Goal: Transaction & Acquisition: Subscribe to service/newsletter

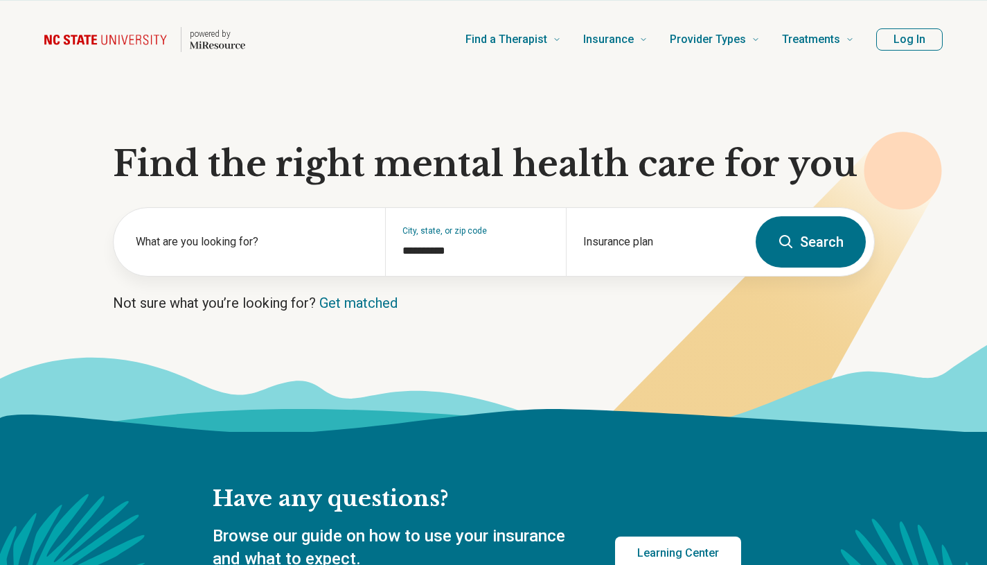
scroll to position [27, 0]
click at [820, 251] on button "Search" at bounding box center [811, 241] width 110 height 51
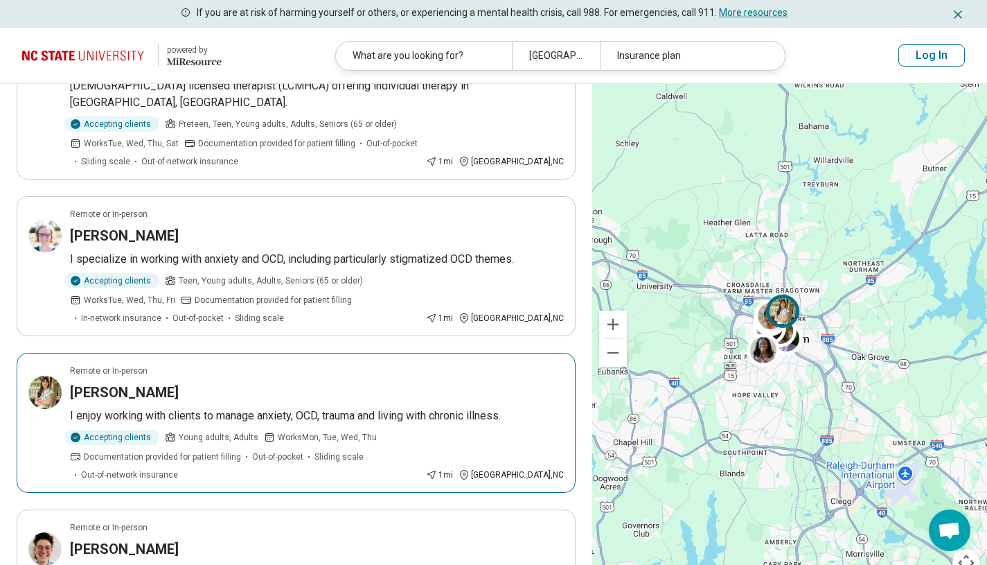
scroll to position [1488, 0]
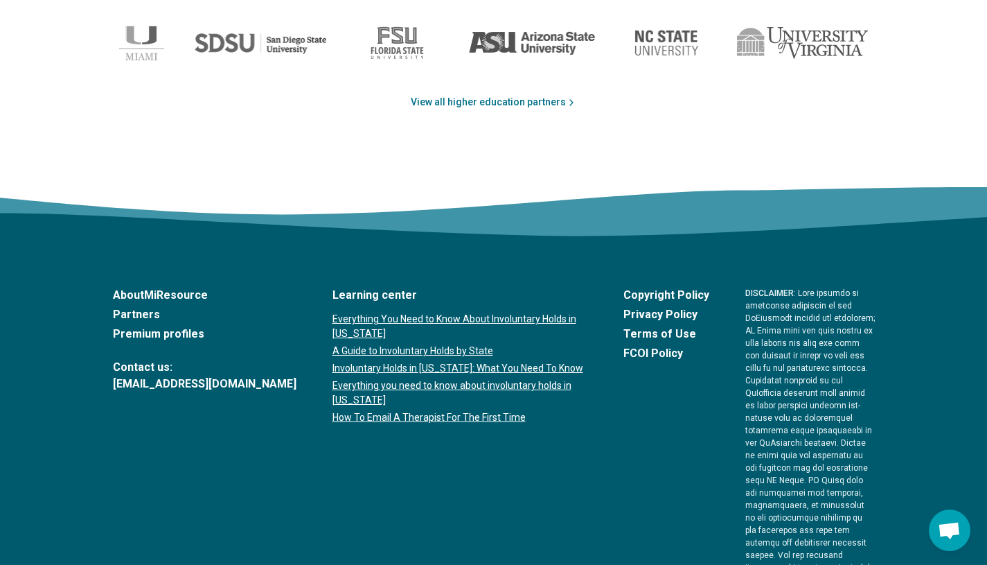
scroll to position [2368, 0]
click at [127, 311] on link "Partners" at bounding box center [205, 314] width 184 height 17
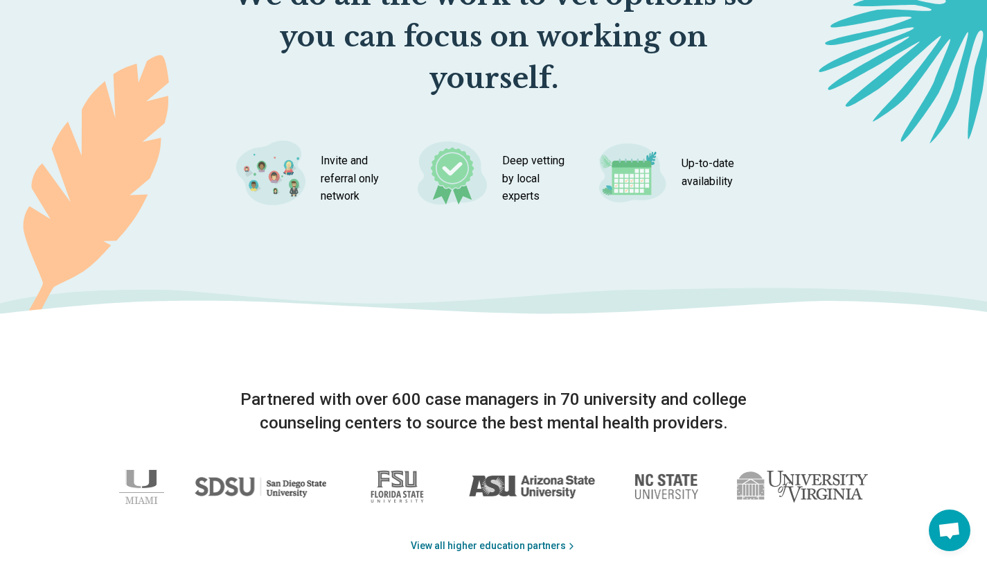
scroll to position [1287, 0]
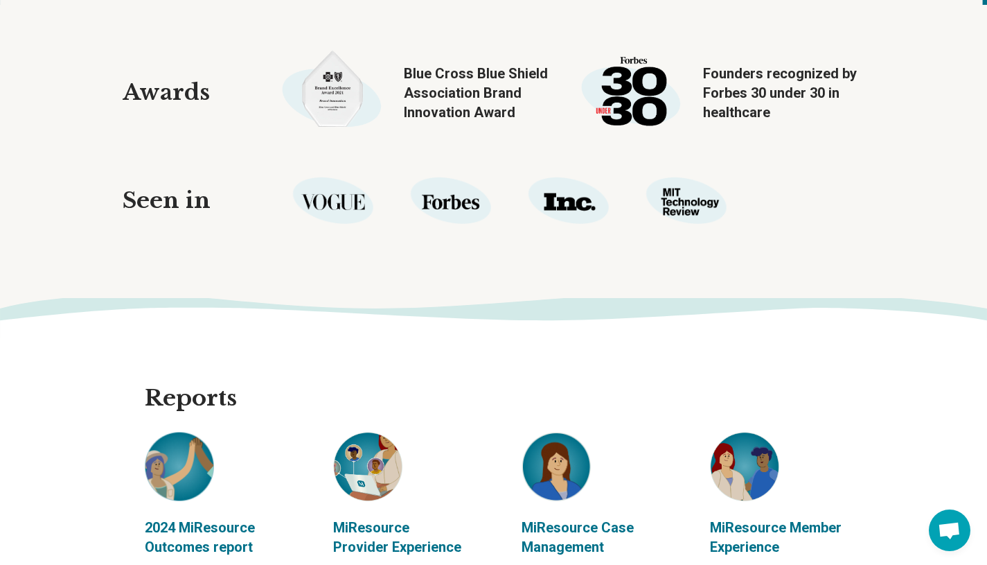
scroll to position [1653, 0]
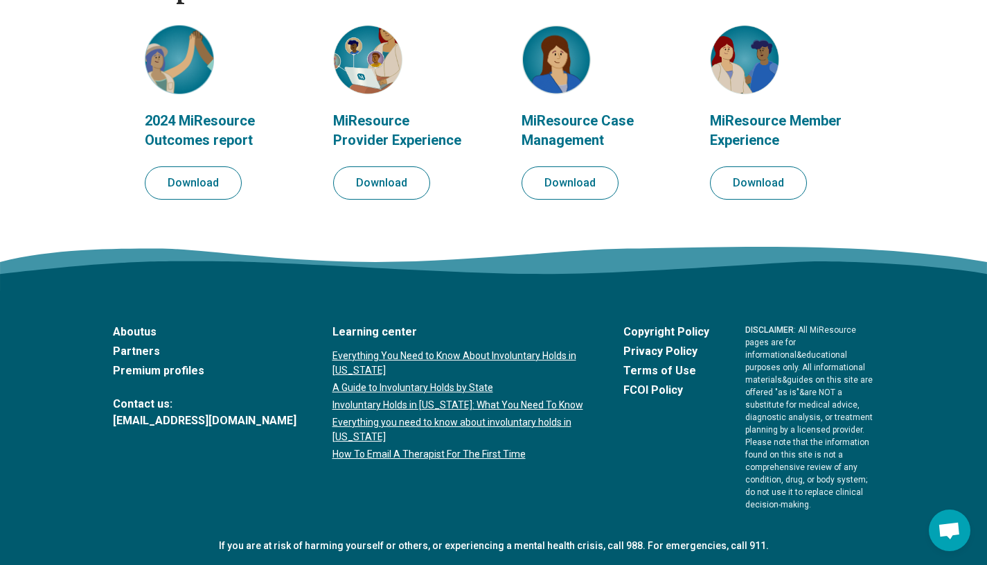
click at [135, 346] on link "Partners" at bounding box center [205, 351] width 184 height 17
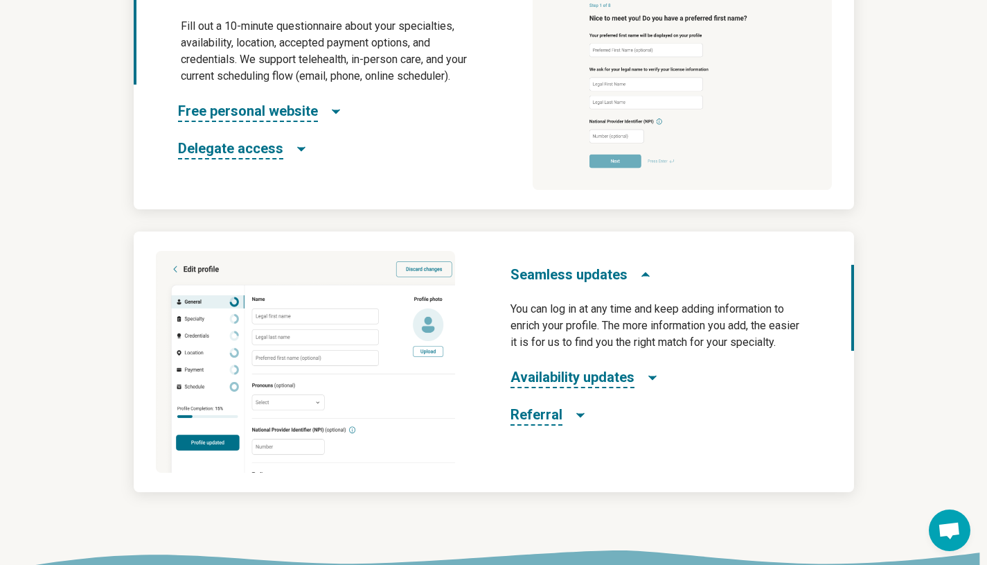
scroll to position [820, 0]
click at [253, 116] on span "Free personal website" at bounding box center [248, 110] width 140 height 21
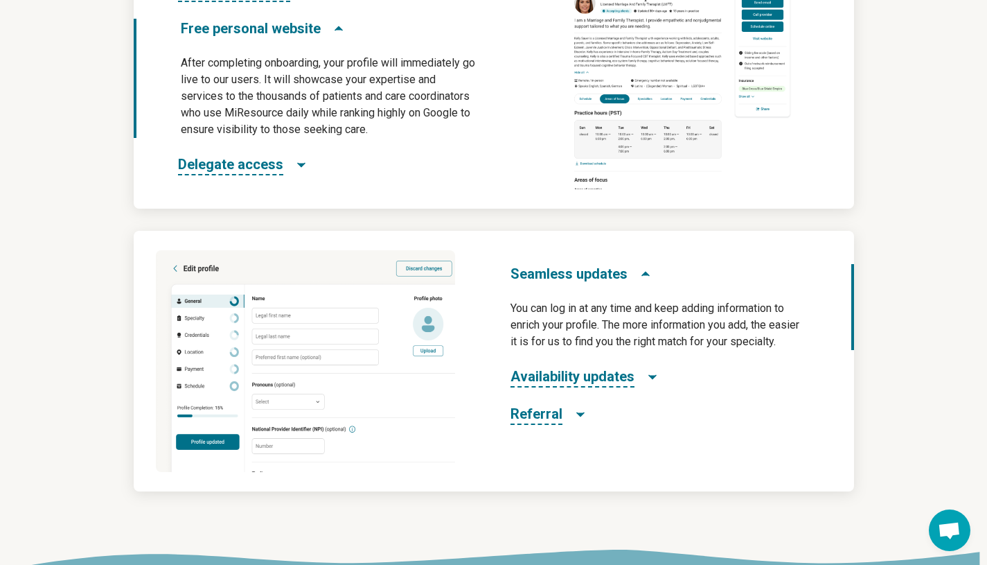
click at [249, 166] on span "Delegate access" at bounding box center [230, 165] width 105 height 21
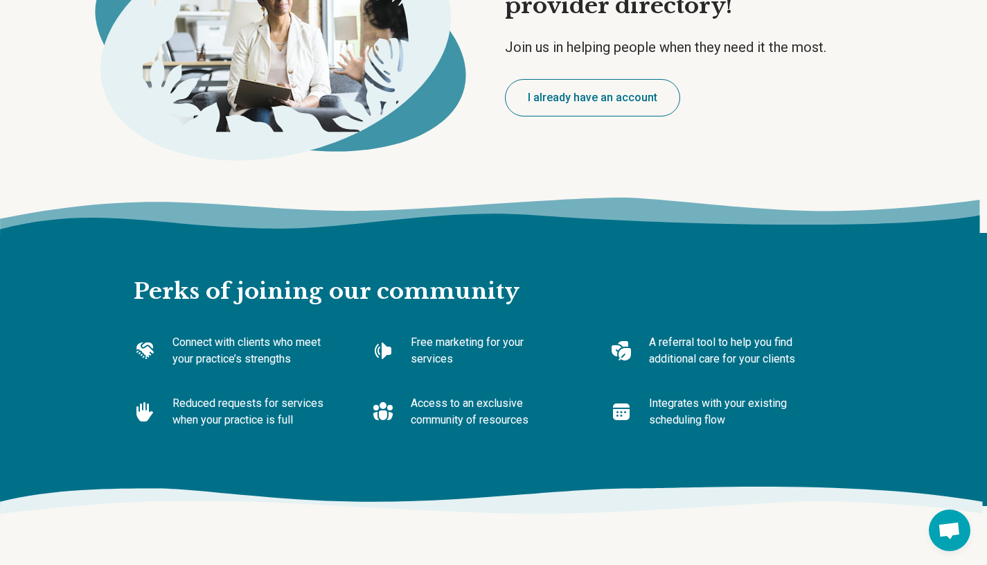
scroll to position [0, 0]
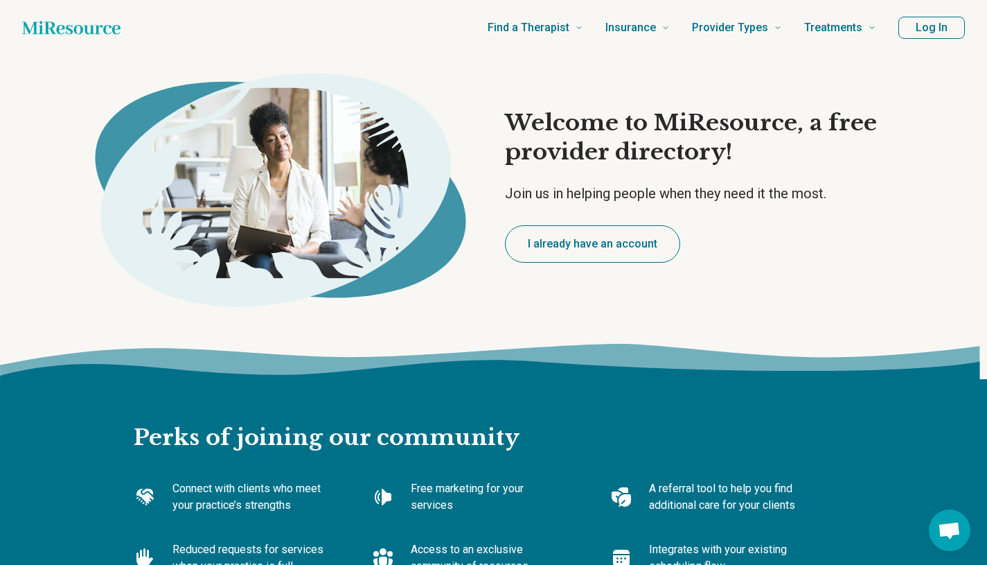
click at [919, 32] on button "Log In" at bounding box center [932, 28] width 67 height 22
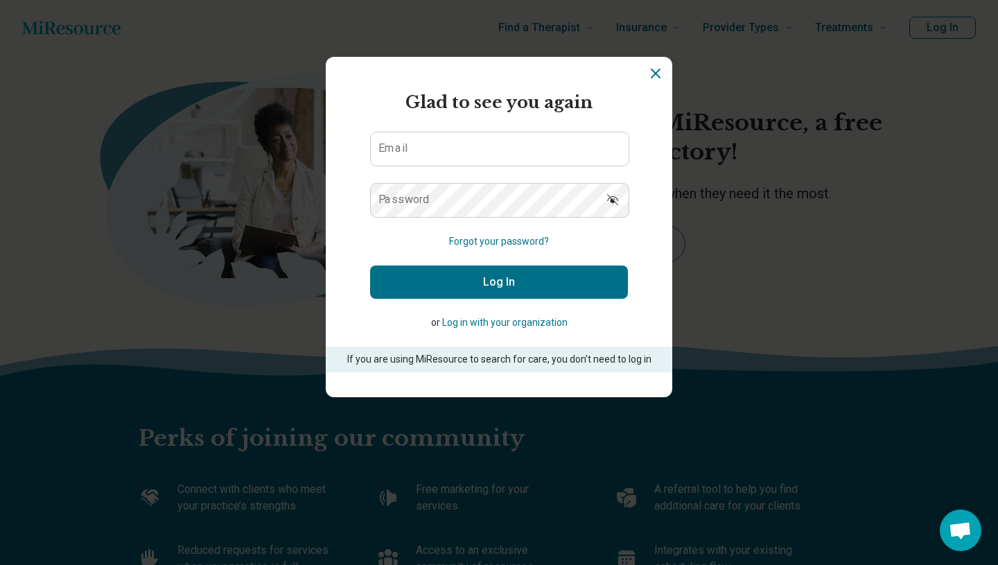
click at [658, 74] on icon "Dismiss" at bounding box center [655, 73] width 17 height 17
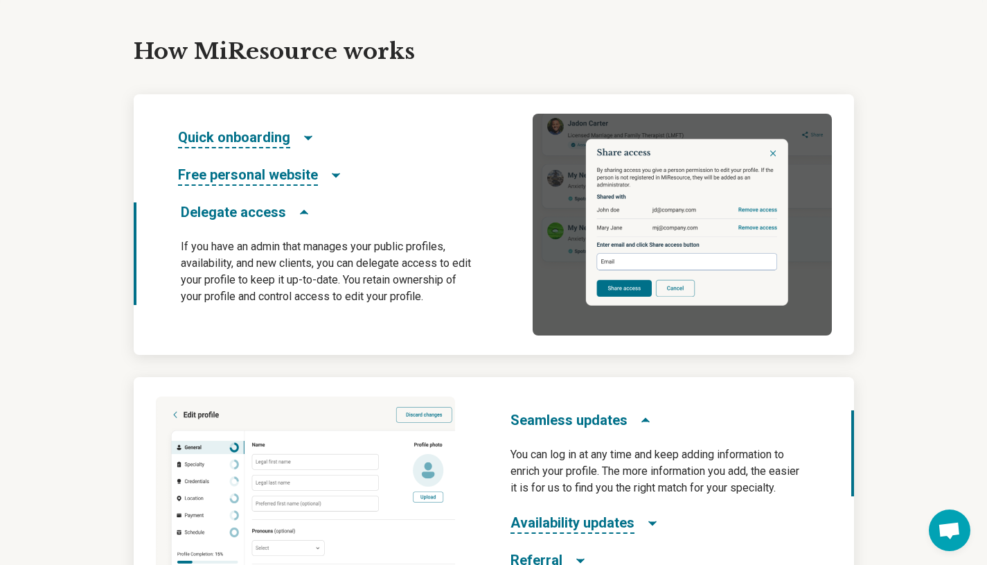
scroll to position [687, 0]
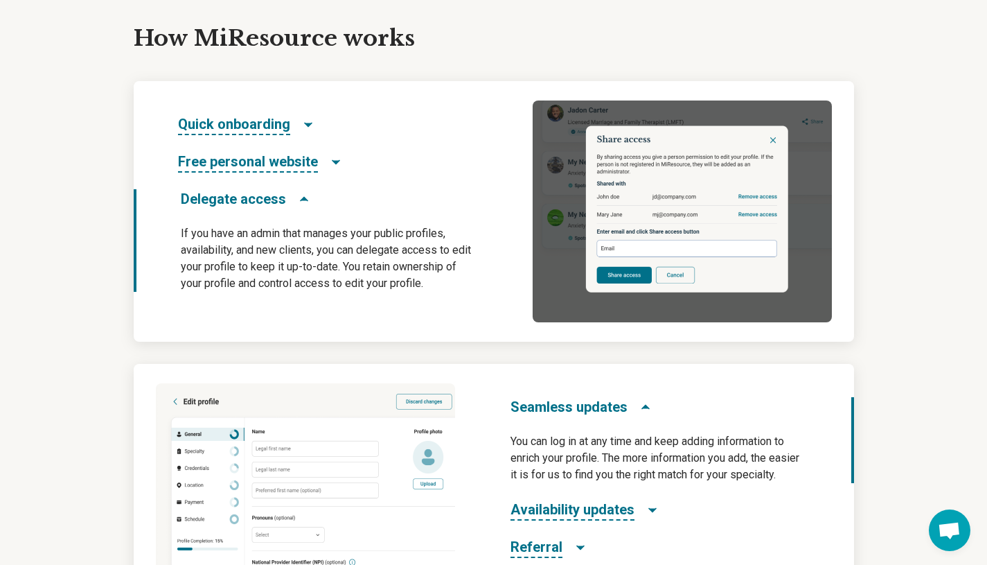
click at [267, 123] on span "Quick onboarding" at bounding box center [234, 124] width 112 height 21
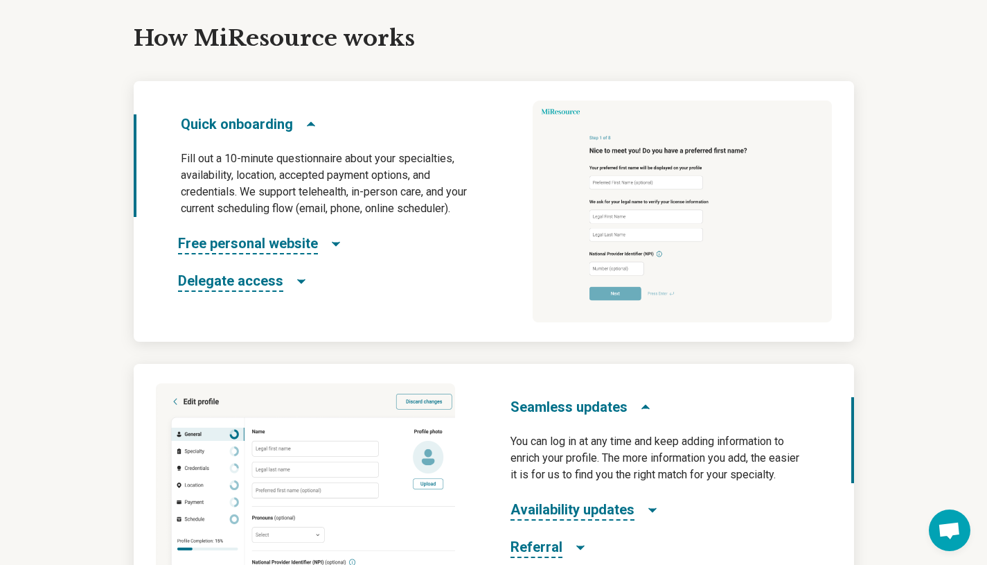
click at [664, 205] on img at bounding box center [682, 211] width 299 height 222
click at [617, 301] on img at bounding box center [682, 211] width 299 height 222
click at [312, 236] on span "Free personal website" at bounding box center [248, 243] width 140 height 21
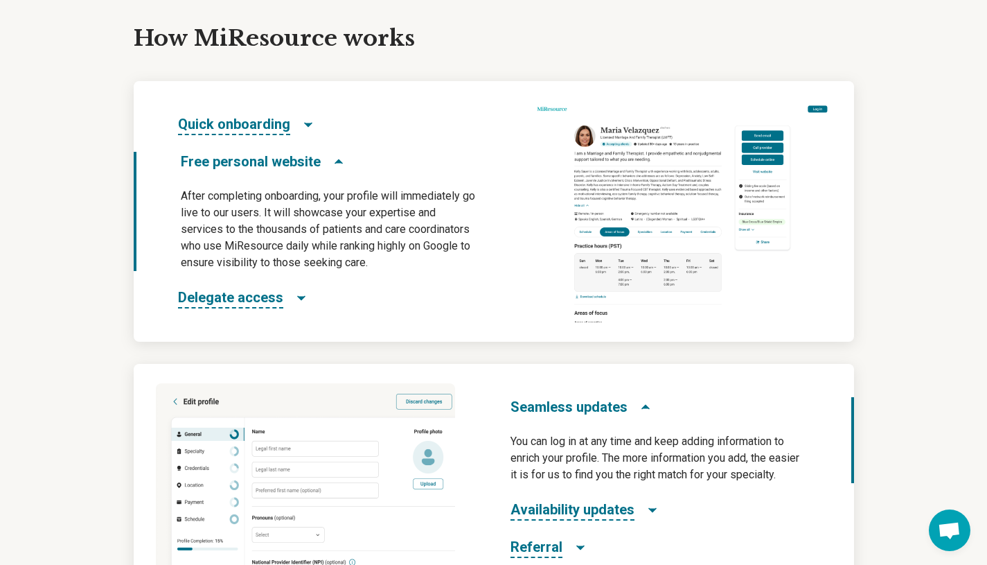
click at [263, 125] on span "Quick onboarding" at bounding box center [234, 124] width 112 height 21
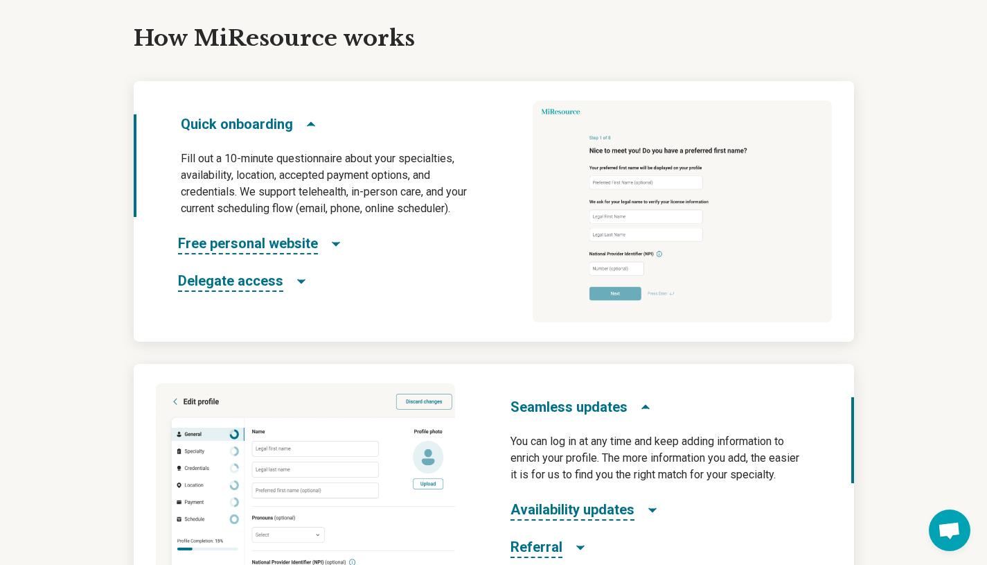
click at [231, 280] on span "Delegate access" at bounding box center [230, 281] width 105 height 21
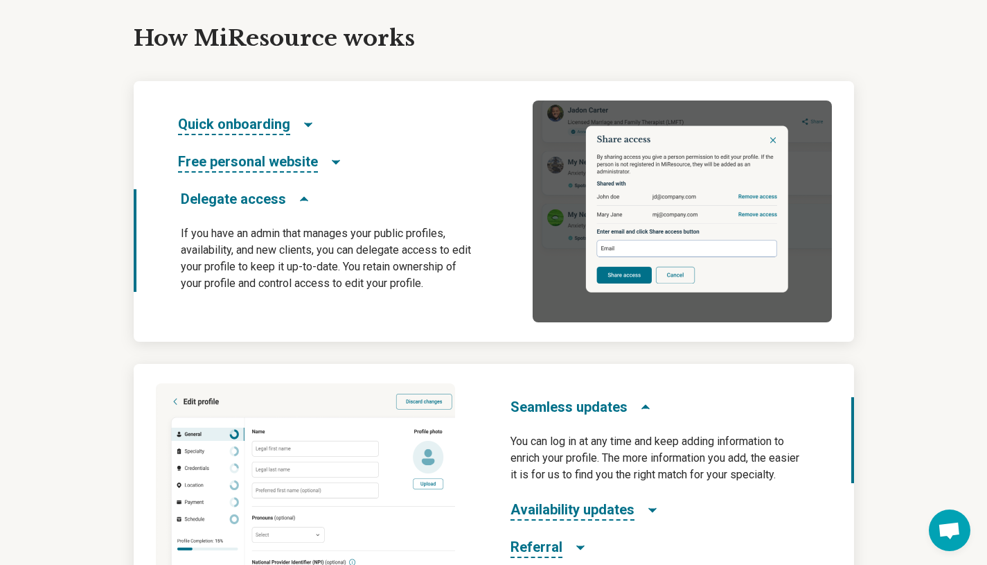
click at [583, 238] on img at bounding box center [682, 211] width 299 height 222
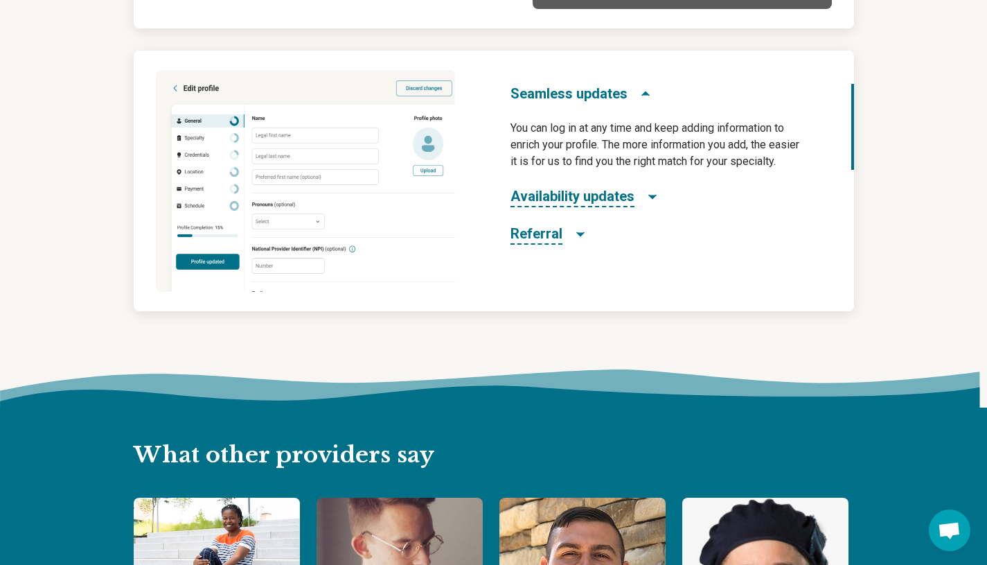
scroll to position [1003, 0]
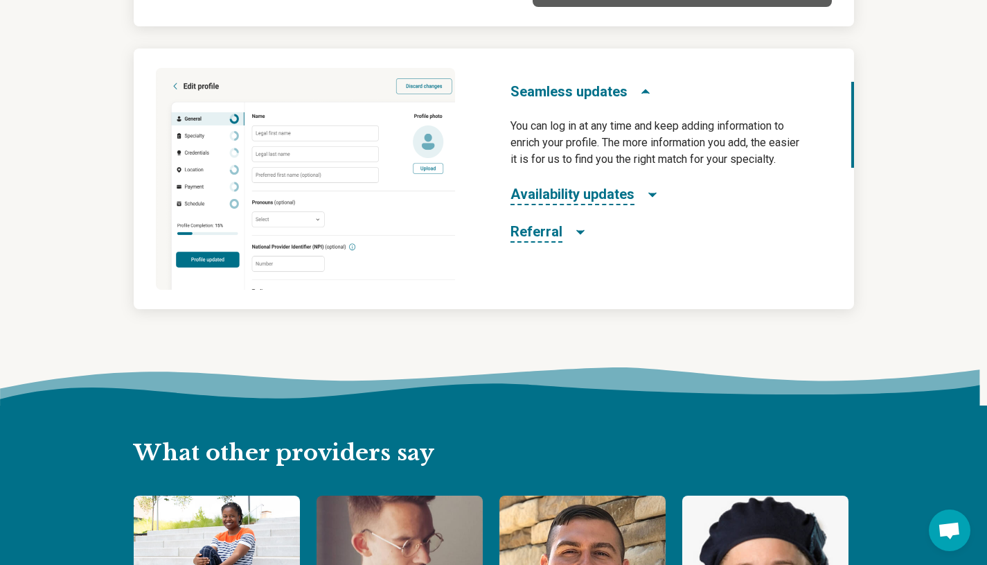
click at [446, 93] on img at bounding box center [305, 179] width 299 height 222
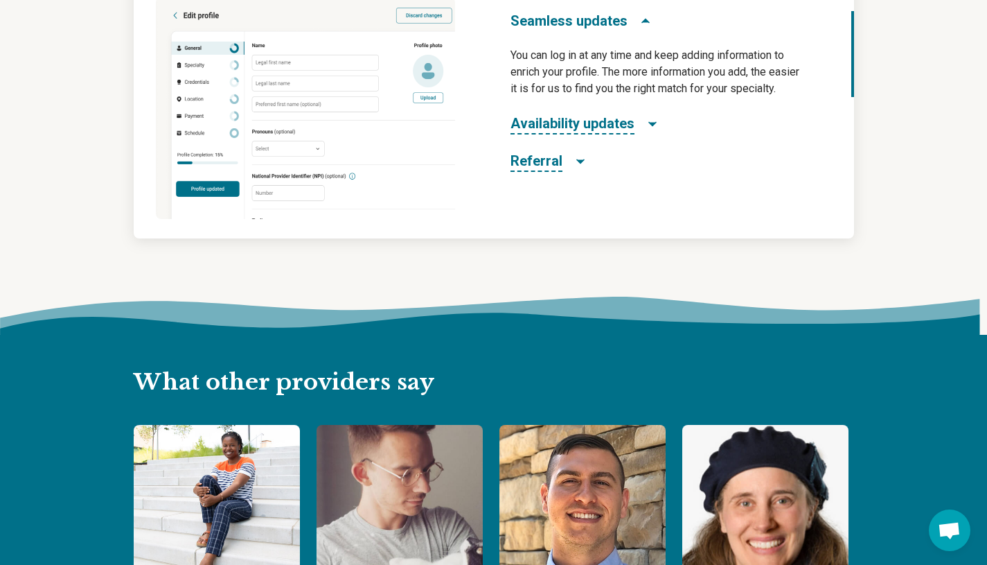
scroll to position [1055, 0]
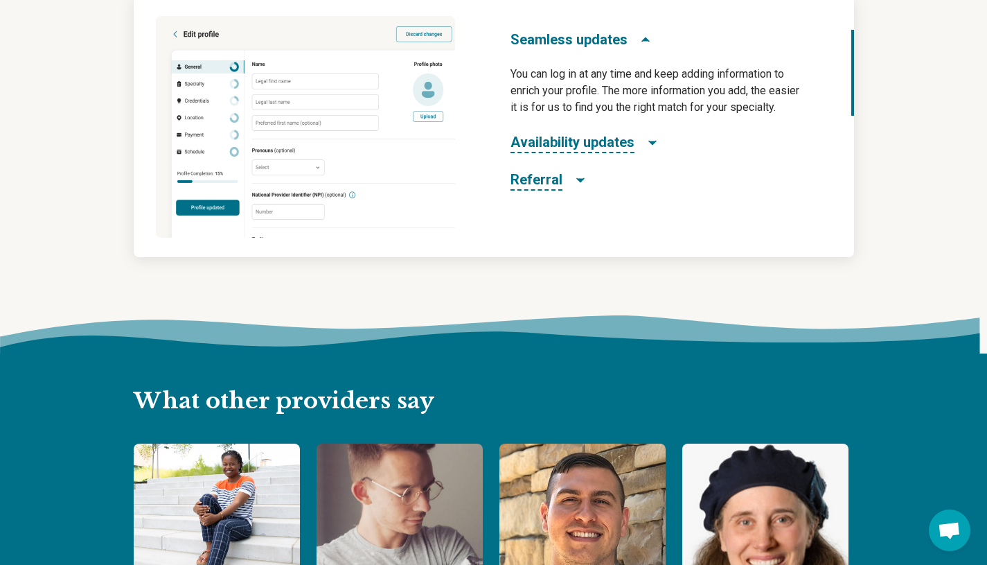
click at [622, 134] on span "Availability updates" at bounding box center [573, 142] width 124 height 21
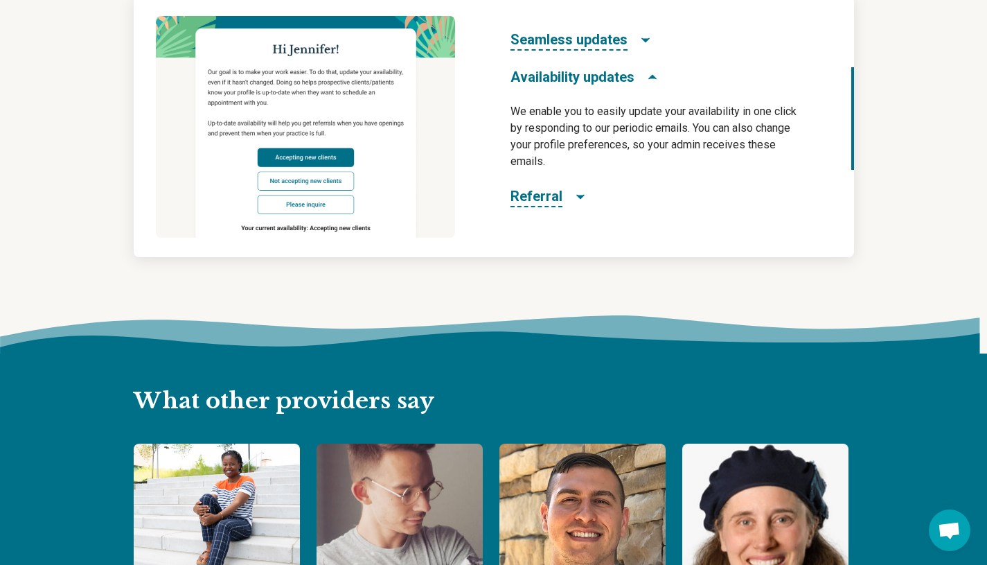
click at [604, 43] on span "Seamless updates" at bounding box center [569, 40] width 117 height 21
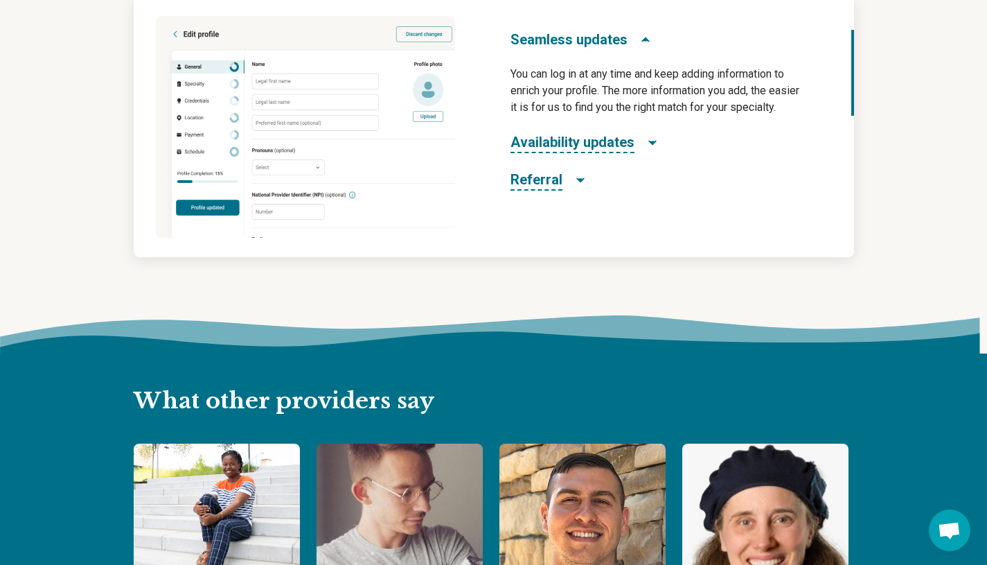
click at [381, 71] on img at bounding box center [305, 127] width 299 height 222
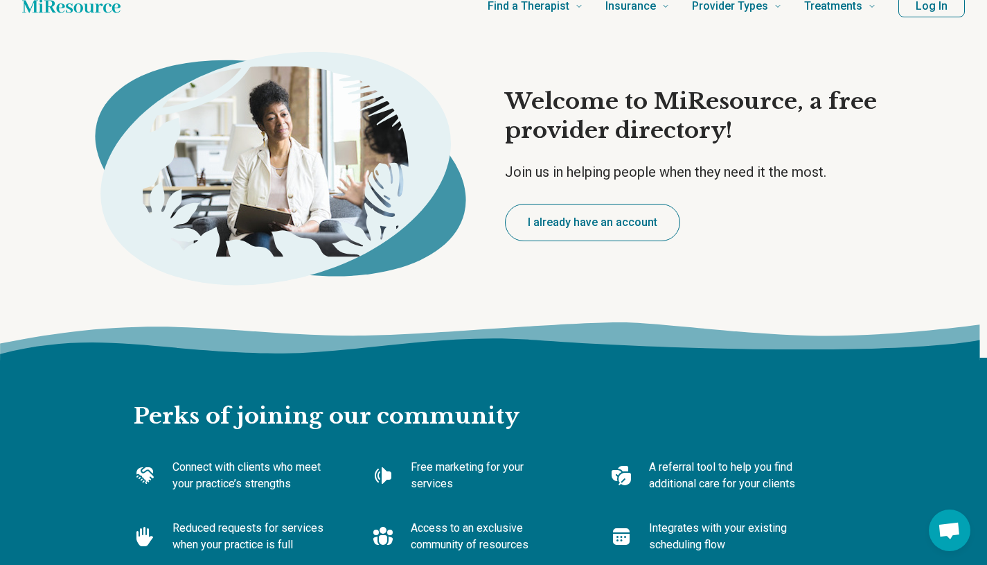
scroll to position [0, 0]
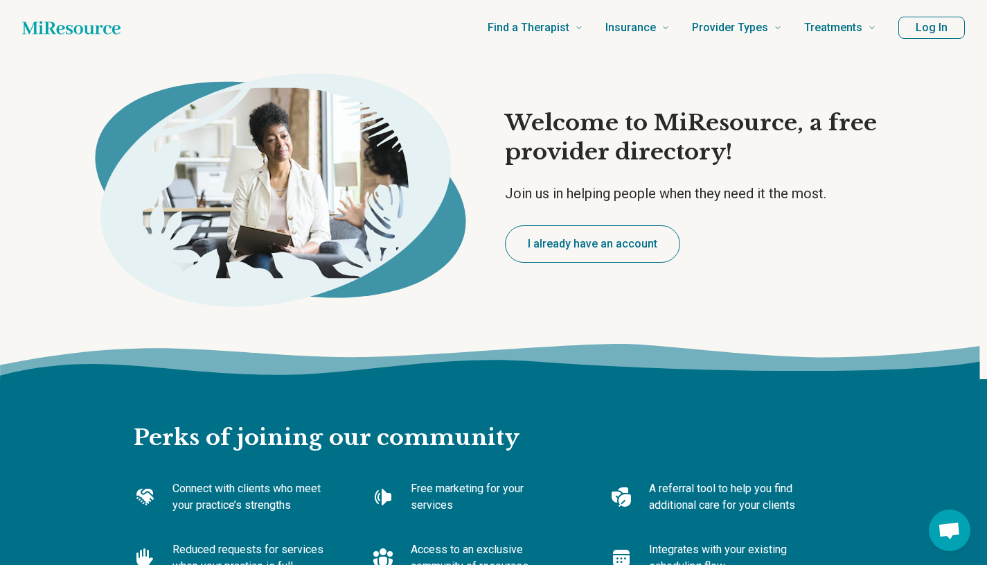
click at [942, 20] on button "Log In" at bounding box center [932, 28] width 67 height 22
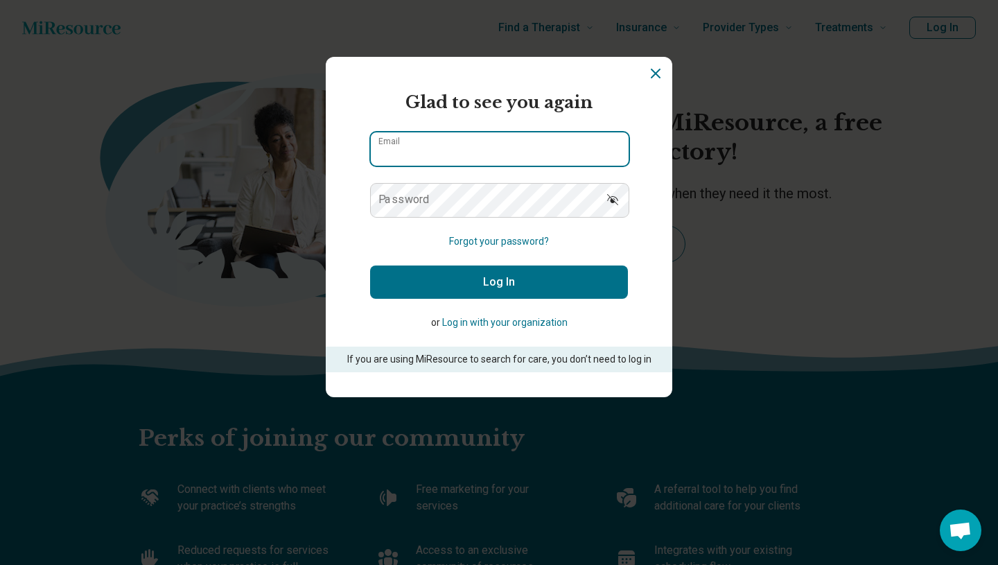
click at [582, 146] on input "Email" at bounding box center [500, 148] width 258 height 33
type input "**********"
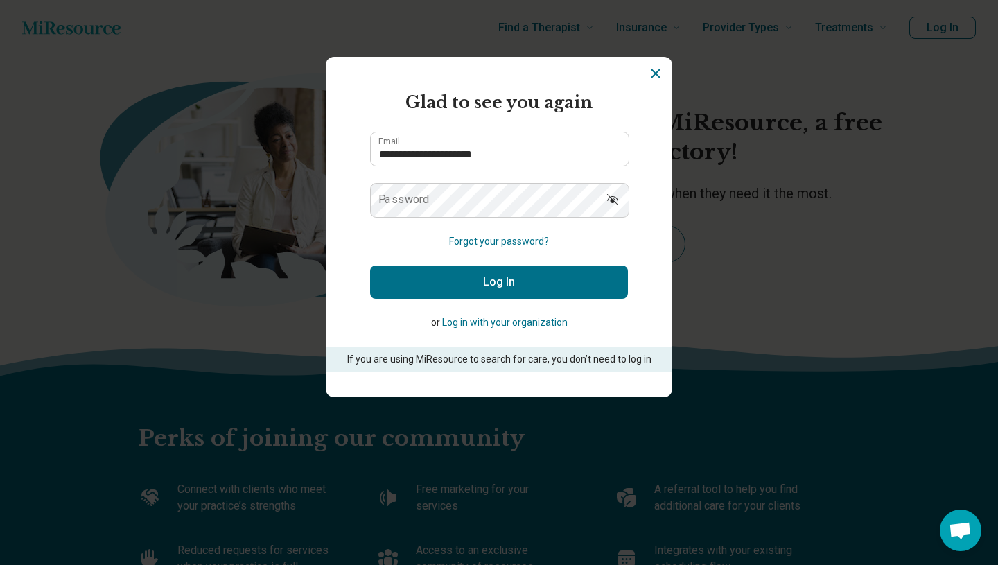
click at [657, 89] on section "**********" at bounding box center [499, 227] width 346 height 340
click at [671, 83] on section "**********" at bounding box center [499, 227] width 346 height 340
click at [655, 73] on icon "Dismiss" at bounding box center [655, 73] width 8 height 8
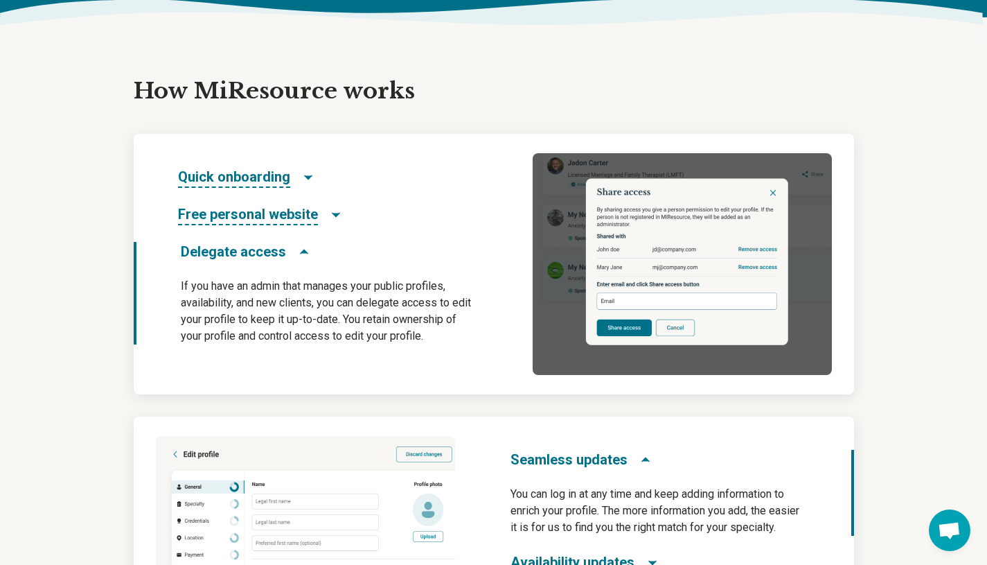
scroll to position [618, 0]
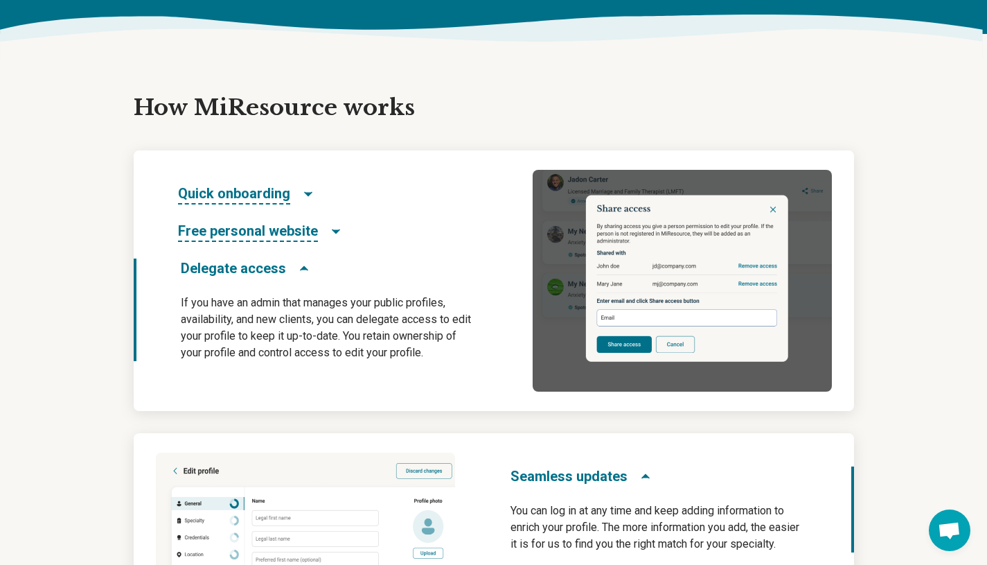
click at [243, 190] on span "Quick onboarding" at bounding box center [234, 194] width 112 height 21
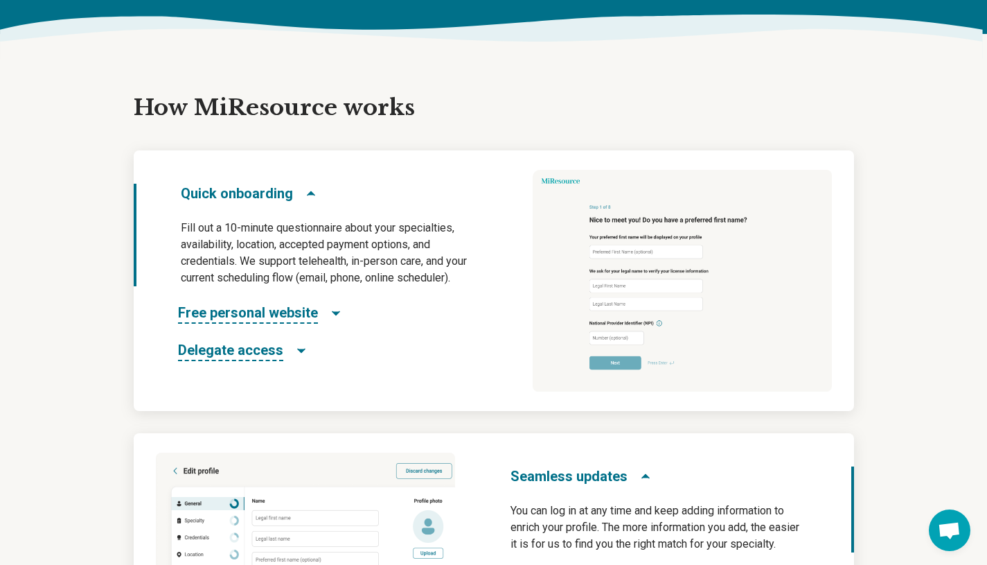
click at [231, 232] on p "Fill out a 10-minute questionnaire about your specialties, availability, locati…" at bounding box center [329, 253] width 297 height 67
click at [235, 297] on div "Quick onboarding Fill out a 10-minute questionnaire about your specialties, ava…" at bounding box center [328, 280] width 388 height 261
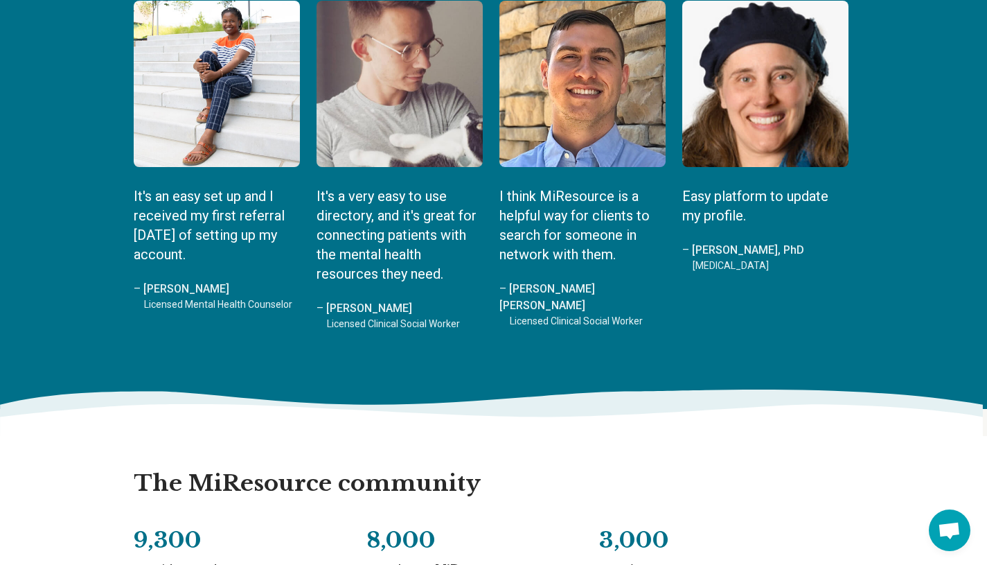
scroll to position [1774, 0]
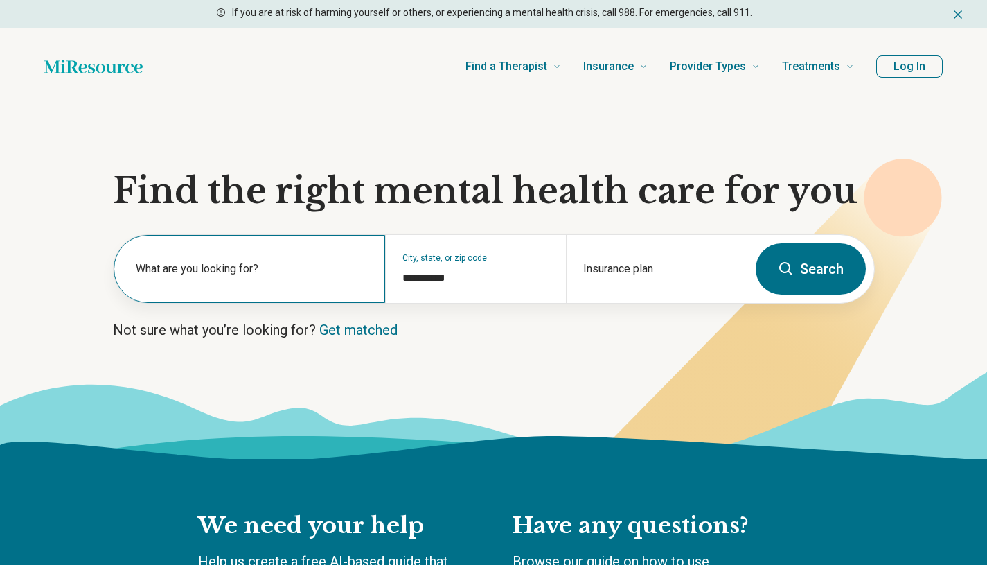
type input "**********"
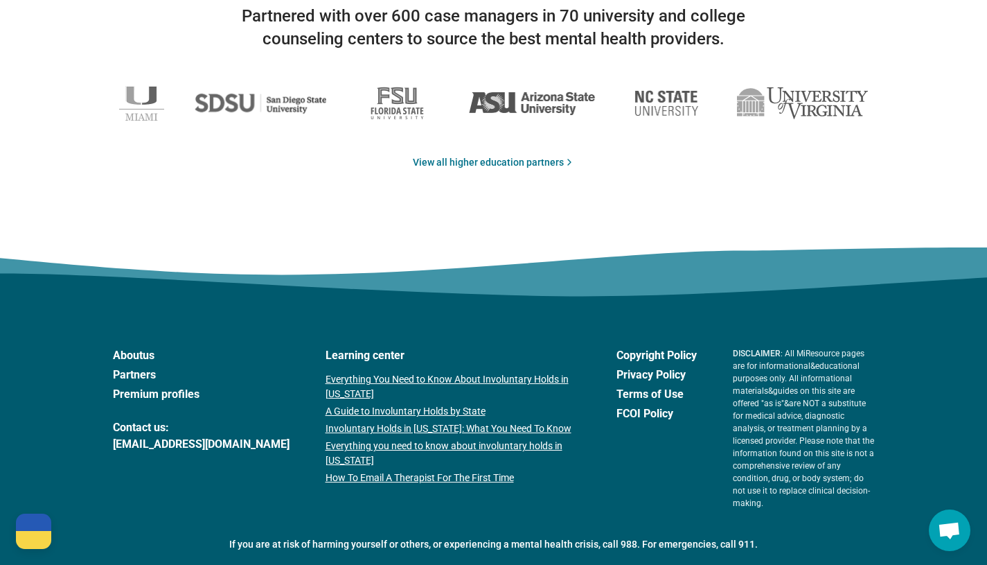
scroll to position [2376, 0]
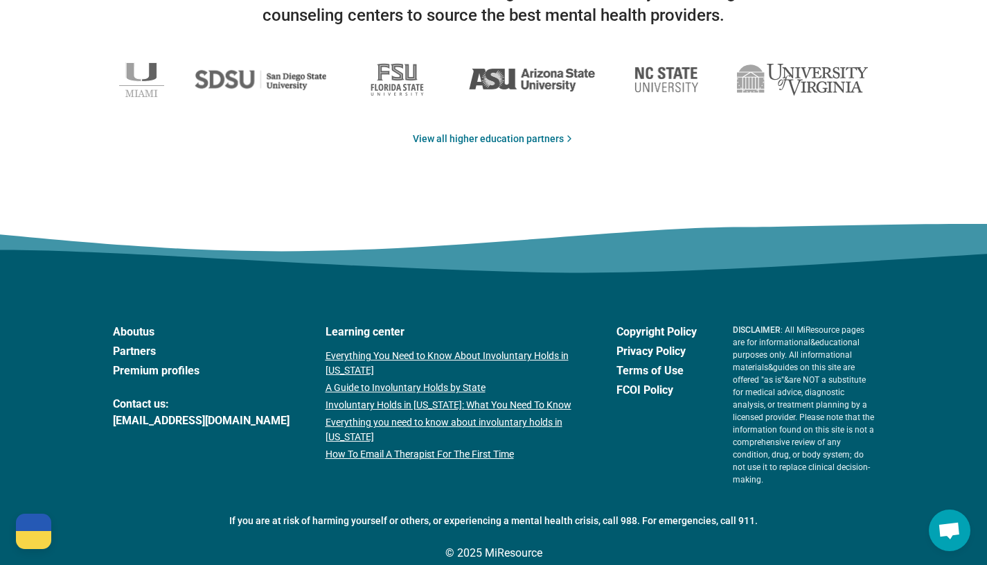
click at [159, 369] on link "Premium profiles" at bounding box center [201, 370] width 177 height 17
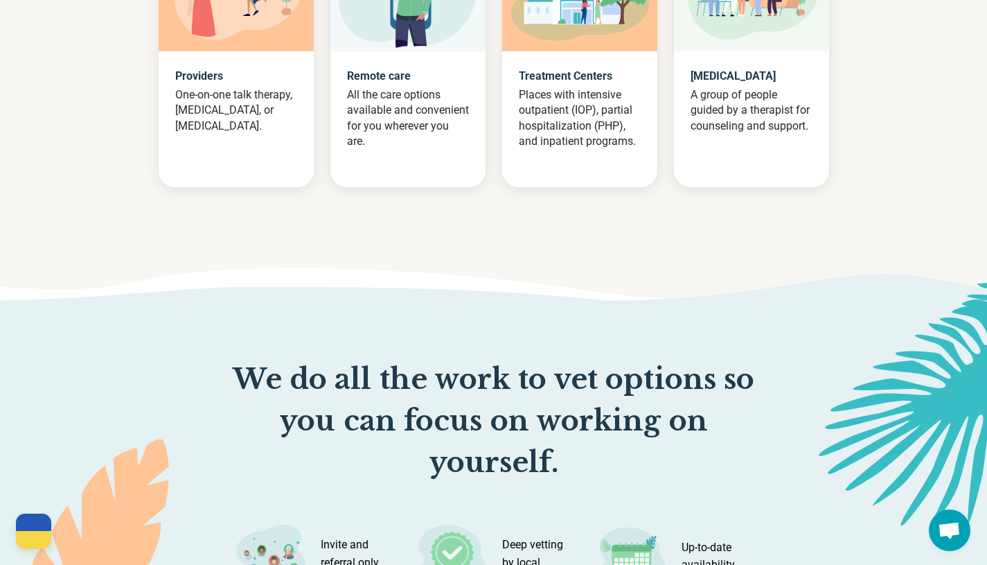
scroll to position [1171, 0]
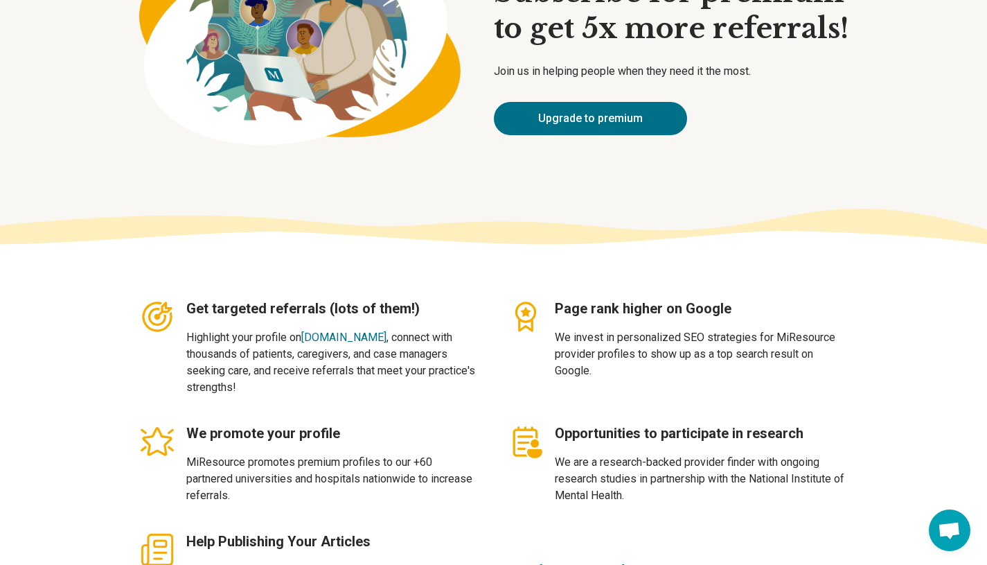
scroll to position [163, 0]
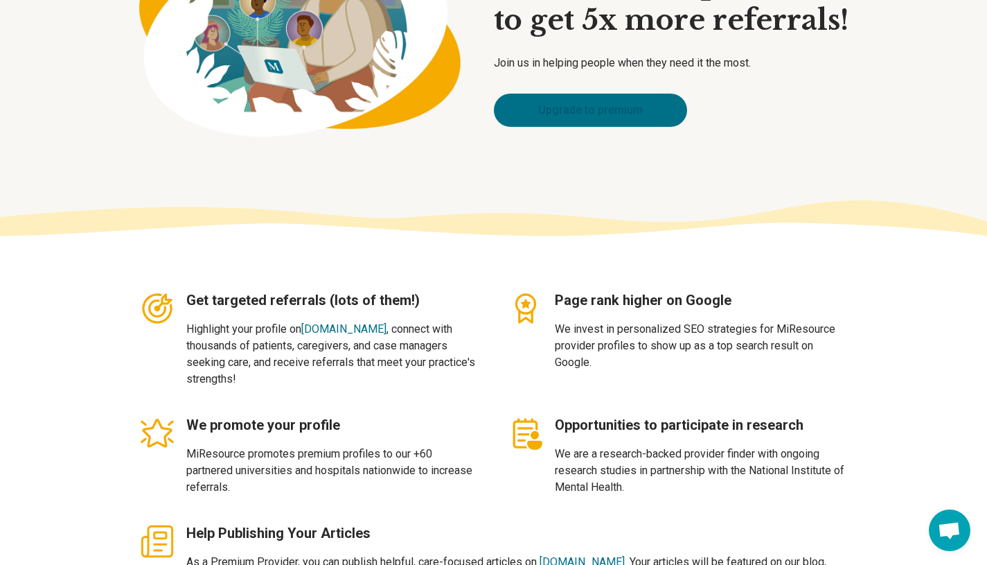
click at [552, 116] on link "Upgrade to premium" at bounding box center [590, 110] width 193 height 33
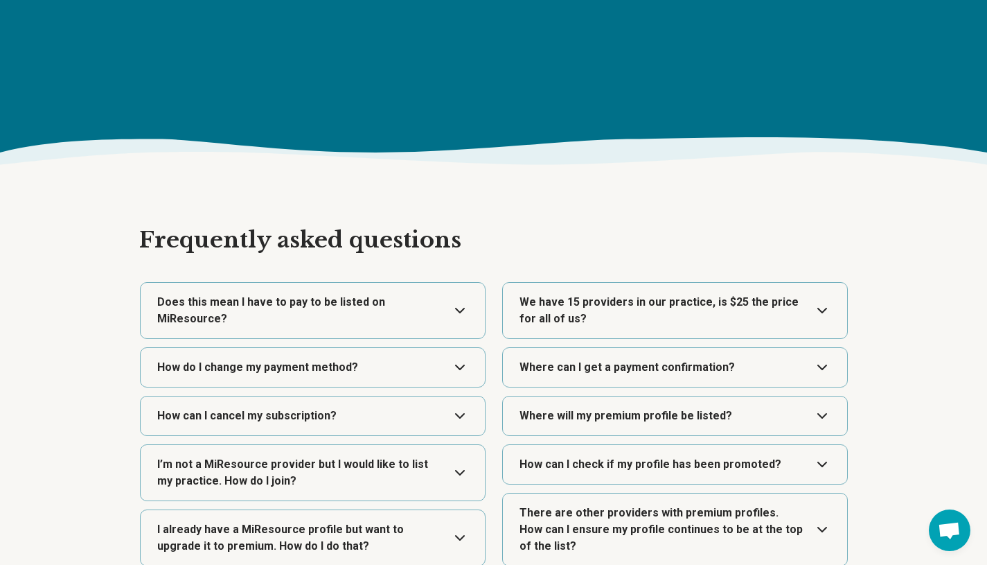
scroll to position [1835, 0]
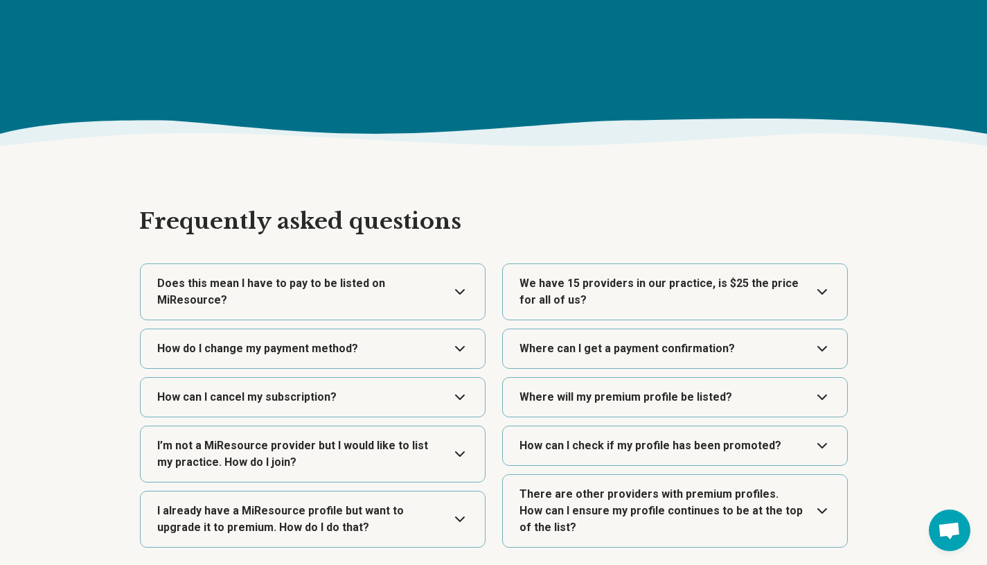
click at [418, 430] on button "Expand" at bounding box center [312, 453] width 333 height 55
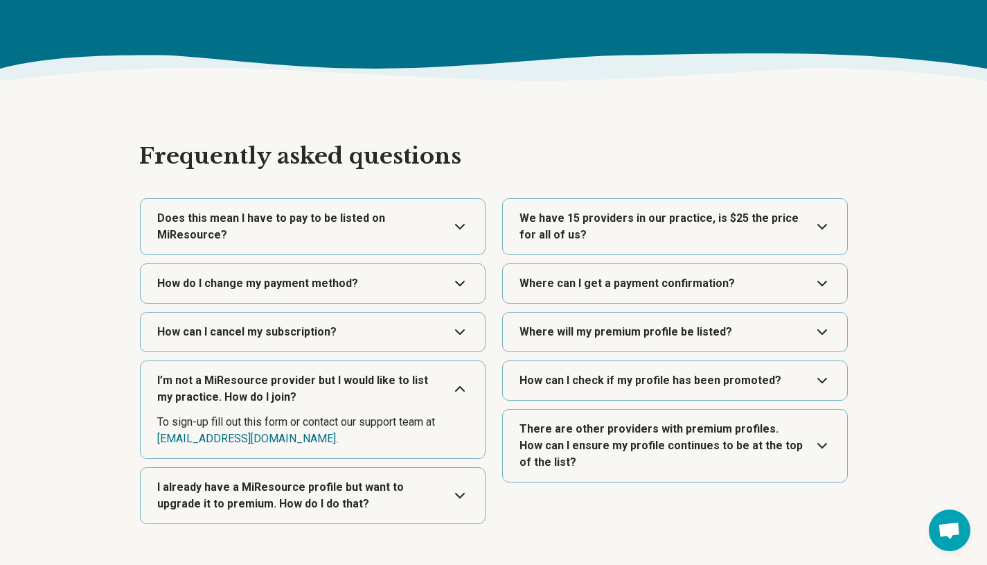
scroll to position [1914, 0]
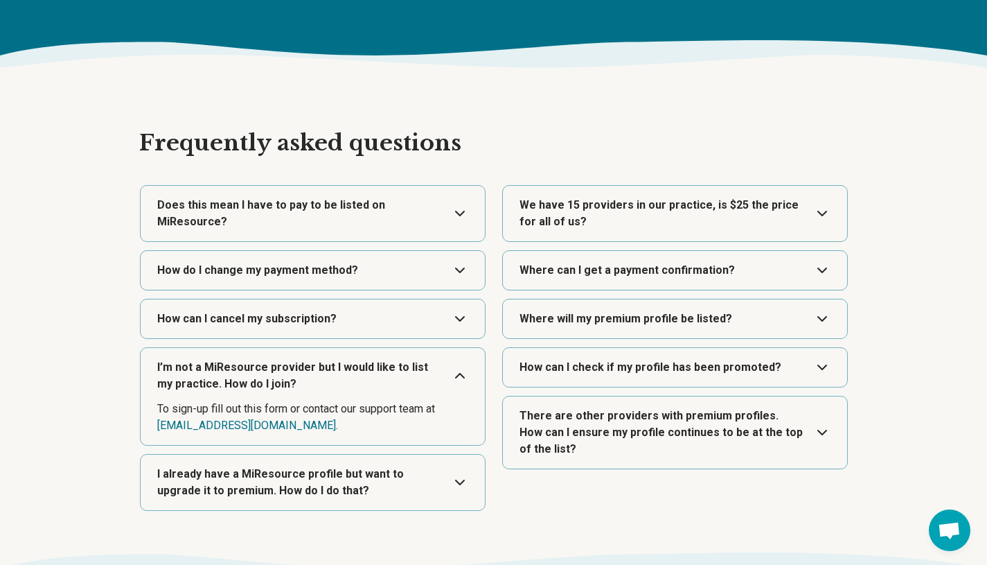
click at [301, 400] on dd "To sign-up fill out this form or contact our support team at support@miresource…" at bounding box center [312, 416] width 311 height 33
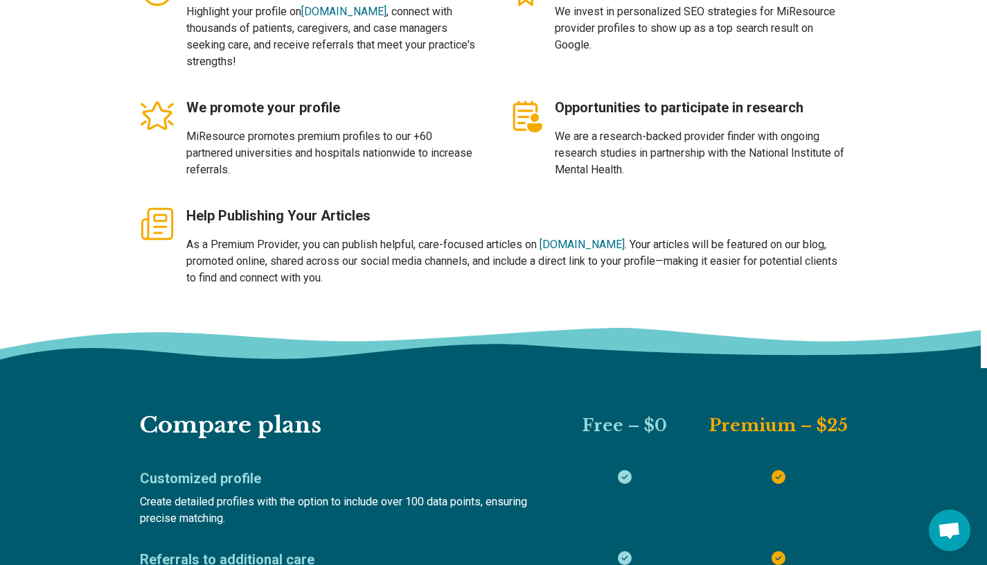
scroll to position [372, 0]
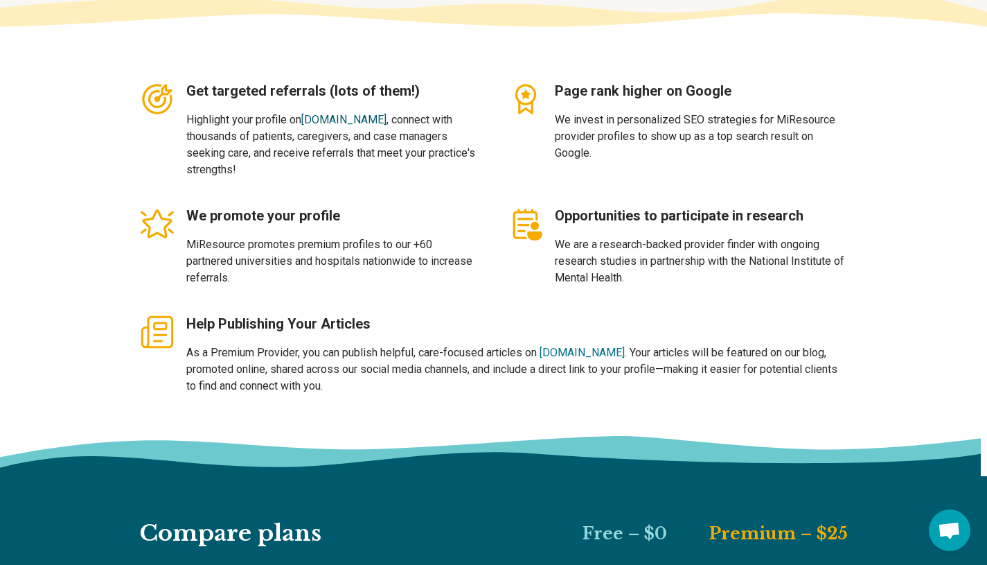
click at [350, 122] on link "miresource.com" at bounding box center [343, 119] width 85 height 13
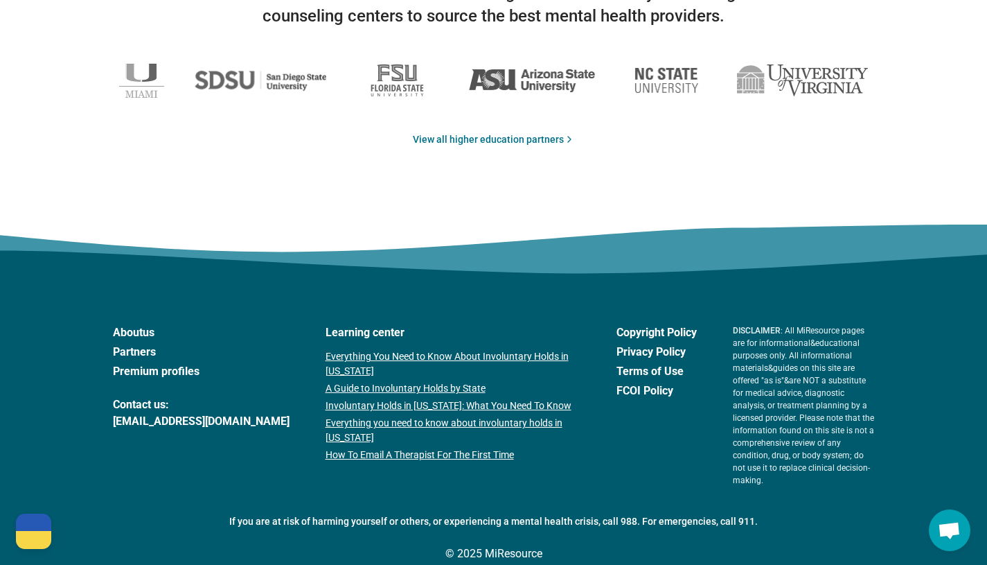
scroll to position [2376, 0]
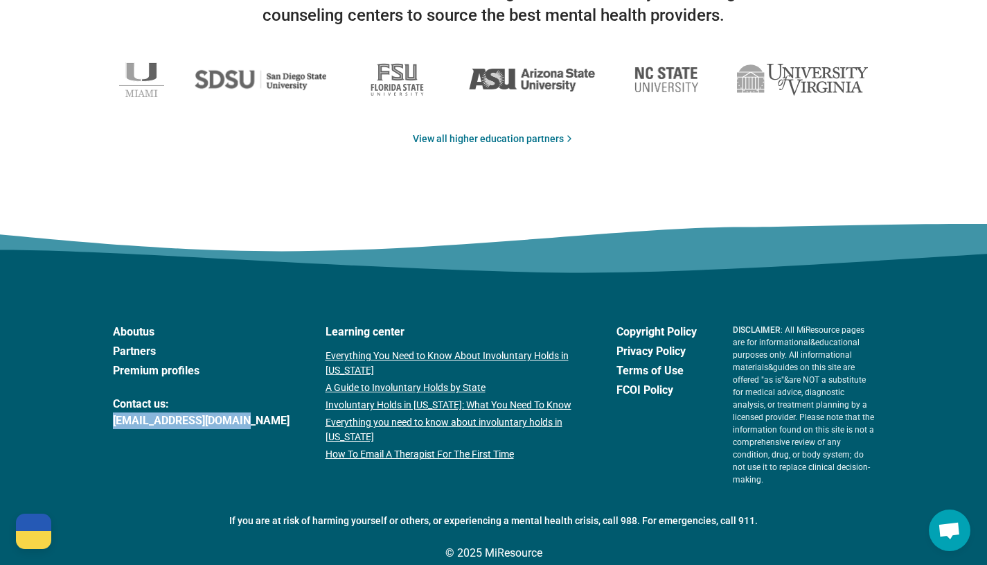
drag, startPoint x: 252, startPoint y: 425, endPoint x: 112, endPoint y: 418, distance: 140.9
click at [112, 418] on footer "About us Partners Premium profiles Contact us: support@miresource.com Learning …" at bounding box center [493, 439] width 987 height 299
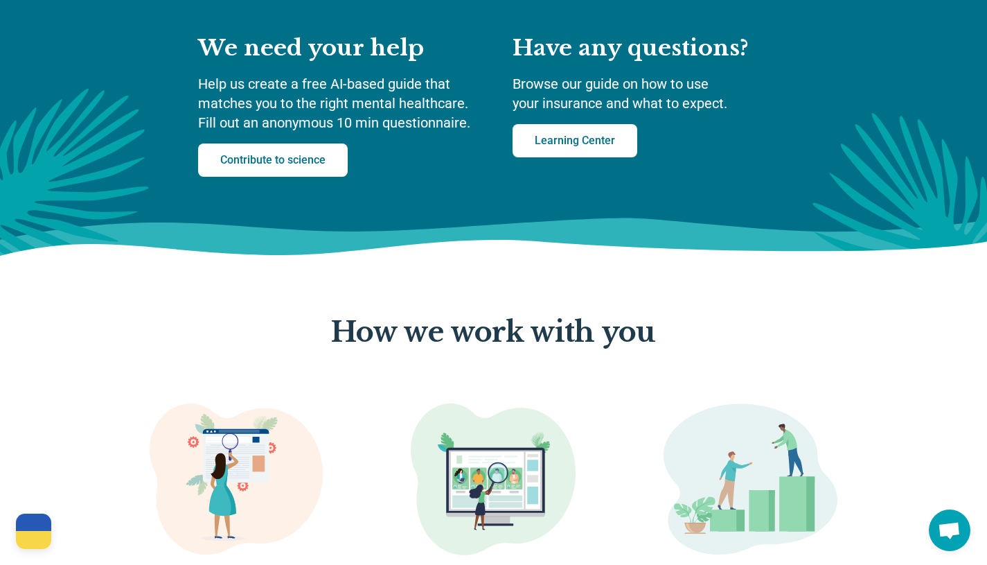
scroll to position [0, 0]
